Goal: Transaction & Acquisition: Purchase product/service

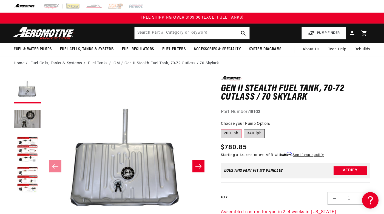
click at [252, 131] on label "340 lph" at bounding box center [254, 133] width 21 height 9
click at [244, 129] on input "340 lph" at bounding box center [244, 128] width 0 height 0
radio input "true"
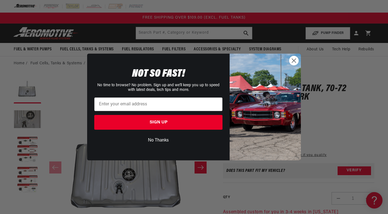
click at [295, 62] on icon "Close dialog" at bounding box center [294, 61] width 4 height 4
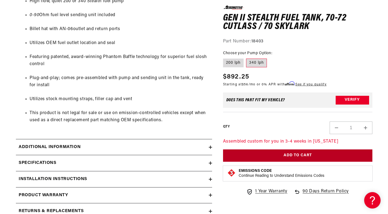
scroll to position [395, 0]
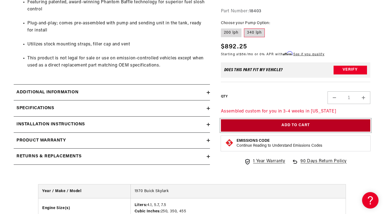
click at [288, 126] on button "Add to Cart" at bounding box center [295, 126] width 149 height 12
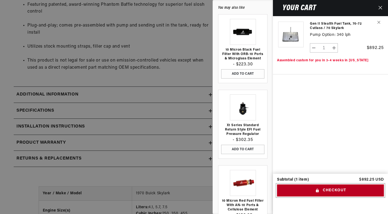
click at [327, 186] on button "Checkout" at bounding box center [330, 191] width 107 height 12
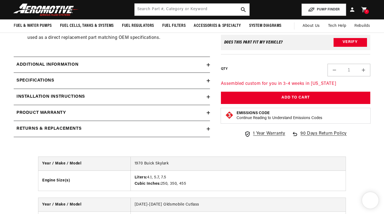
scroll to position [395, 0]
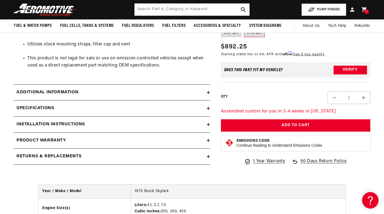
drag, startPoint x: 256, startPoint y: 109, endPoint x: 232, endPoint y: 109, distance: 24.4
click at [231, 109] on p "Assembled custom for you in 3-4 weeks in [US_STATE]" at bounding box center [295, 111] width 149 height 7
